Goal: Task Accomplishment & Management: Manage account settings

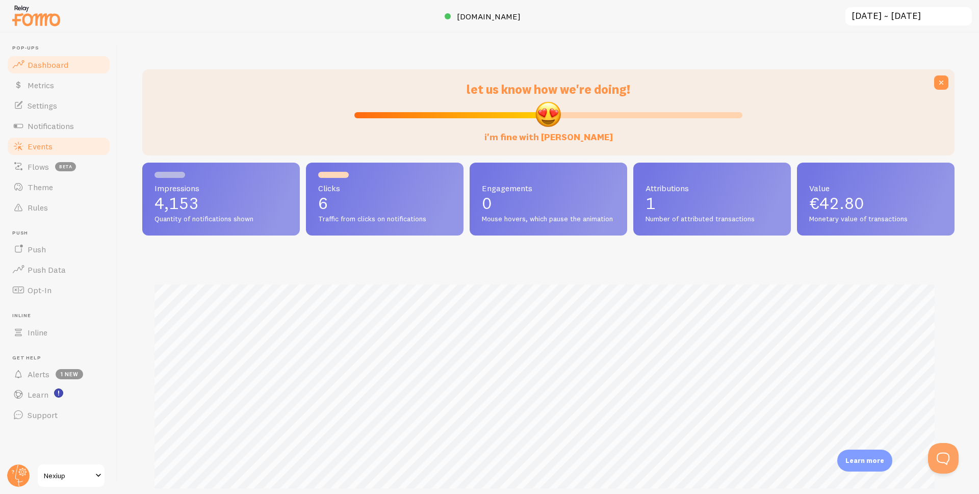
click at [39, 149] on span "Events" at bounding box center [40, 146] width 25 height 10
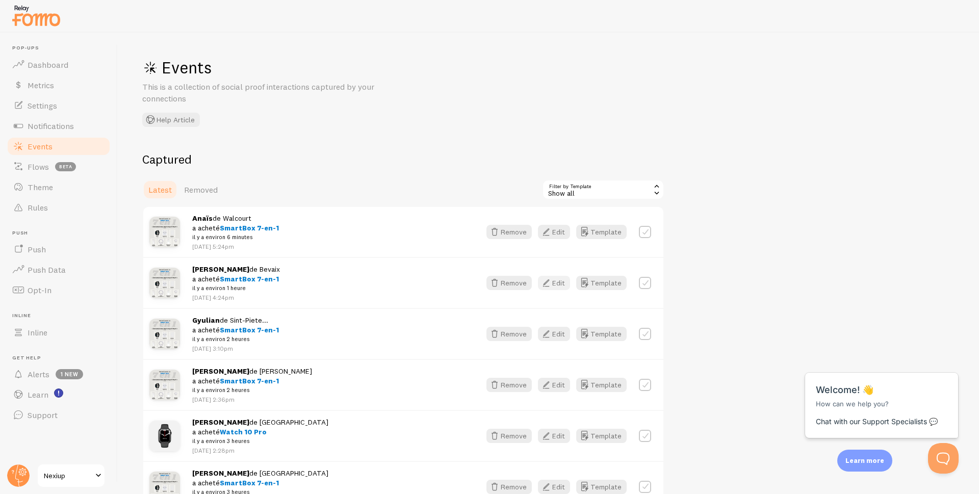
click at [559, 286] on button "Edit" at bounding box center [554, 283] width 32 height 14
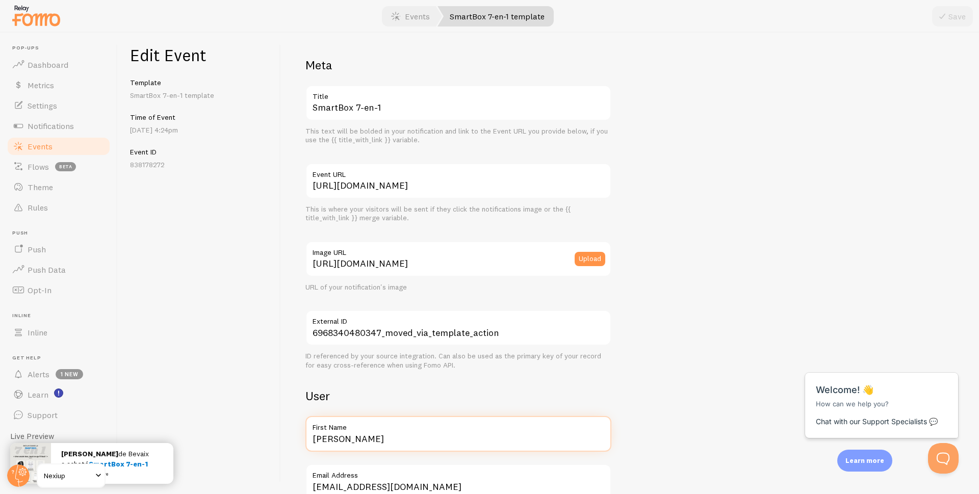
drag, startPoint x: 381, startPoint y: 436, endPoint x: 311, endPoint y: 437, distance: 69.9
click at [313, 448] on input "Mauro Alfio" at bounding box center [458, 434] width 306 height 36
type input "Manon"
click at [943, 17] on icon "submit" at bounding box center [942, 16] width 12 height 12
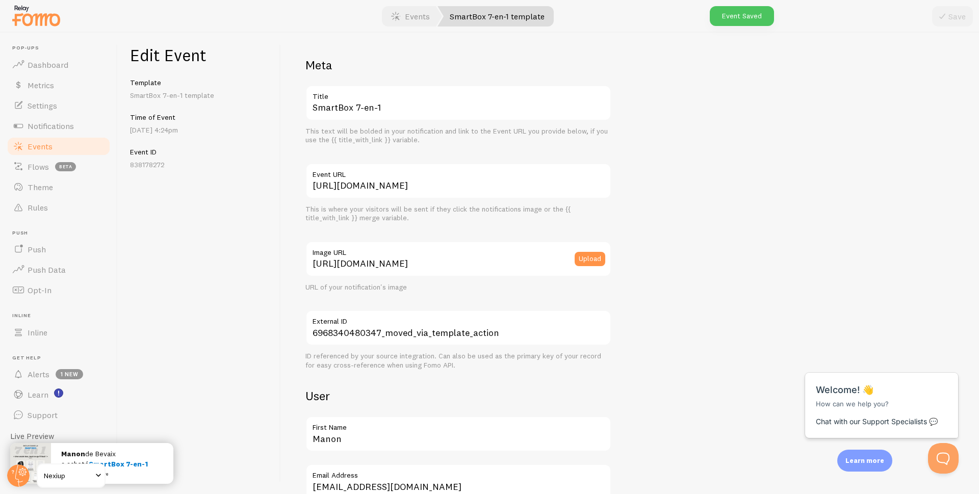
click at [47, 143] on span "Events" at bounding box center [40, 146] width 25 height 10
